Goal: Find specific page/section: Find specific page/section

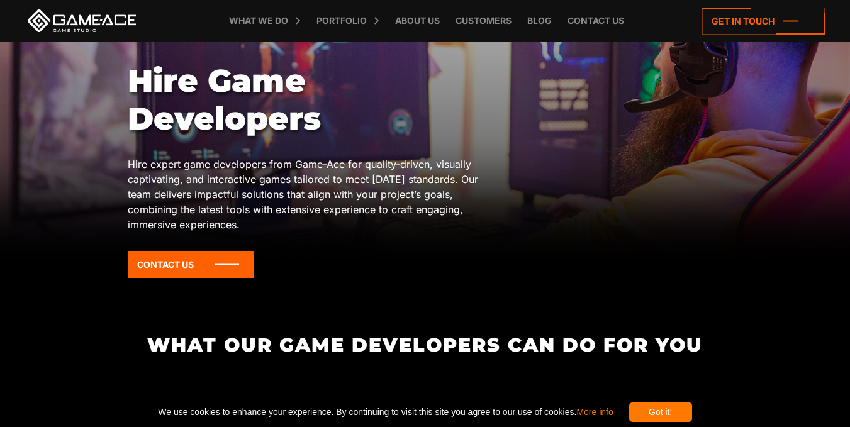
scroll to position [114, 0]
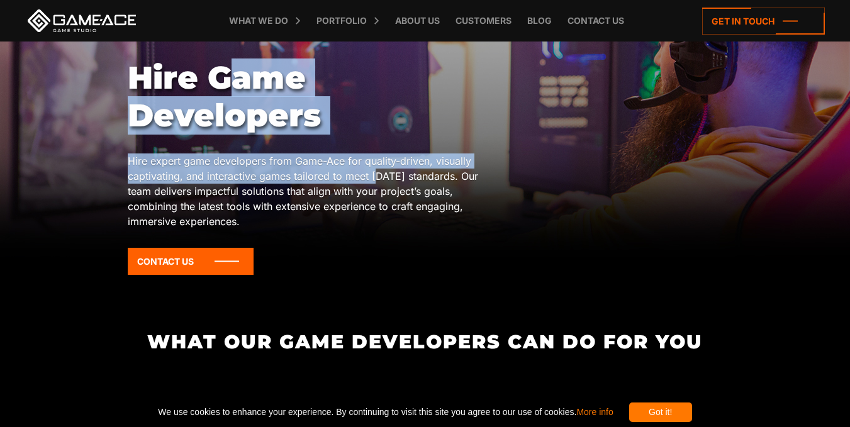
drag, startPoint x: 220, startPoint y: 74, endPoint x: 373, endPoint y: 171, distance: 181.3
click at [373, 171] on div "Hire Game Developers Hire expert game developers from Game-Ace for quality-driv…" at bounding box center [306, 171] width 357 height 225
click at [373, 171] on p "Hire expert game developers from Game-Ace for quality-driven, visually captivat…" at bounding box center [306, 190] width 357 height 75
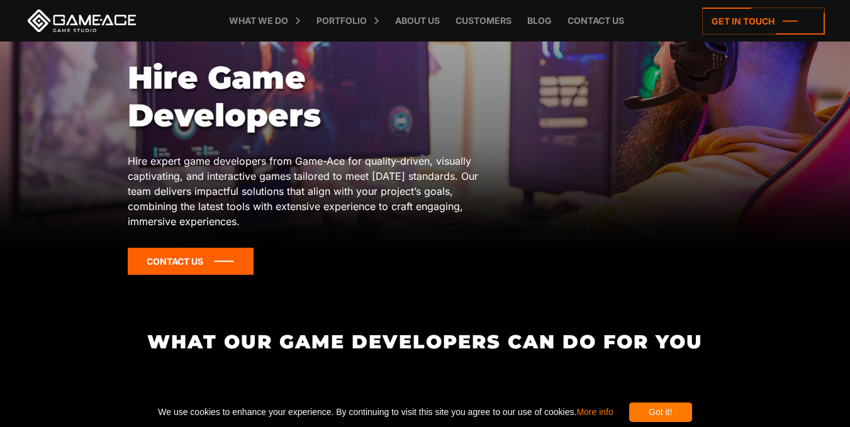
click at [189, 264] on icon at bounding box center [191, 261] width 126 height 27
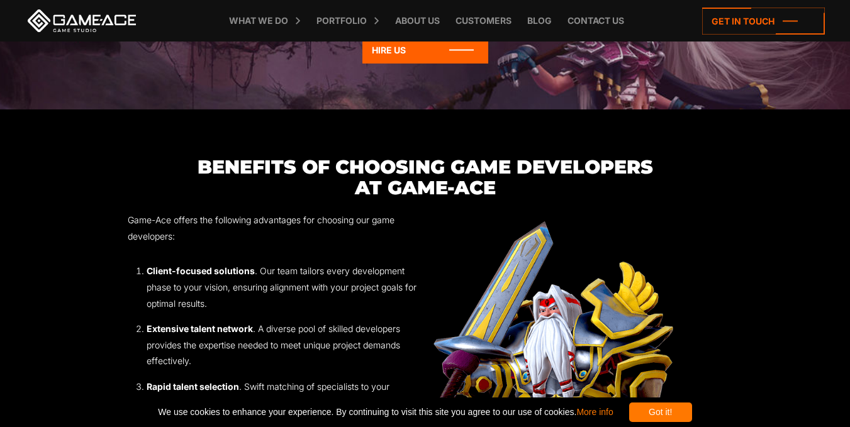
scroll to position [1415, 0]
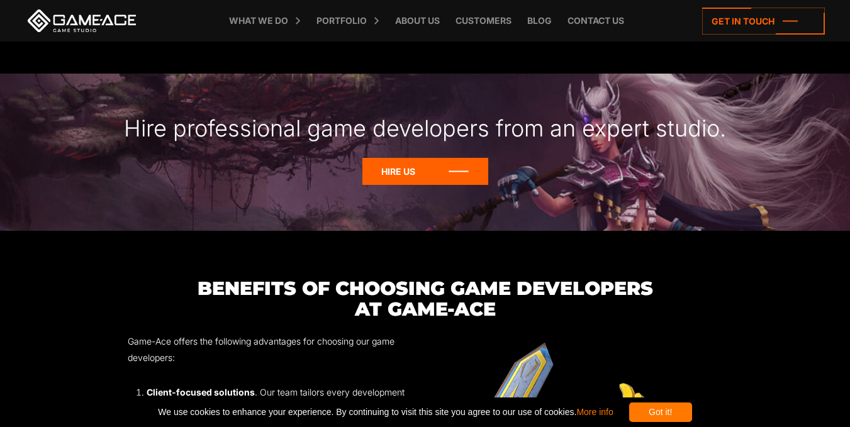
click at [397, 173] on icon at bounding box center [425, 171] width 126 height 27
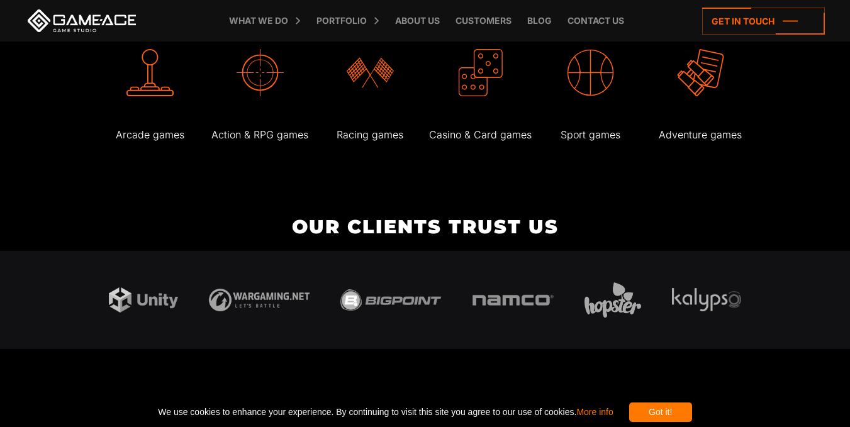
scroll to position [2201, 0]
